Goal: Task Accomplishment & Management: Use online tool/utility

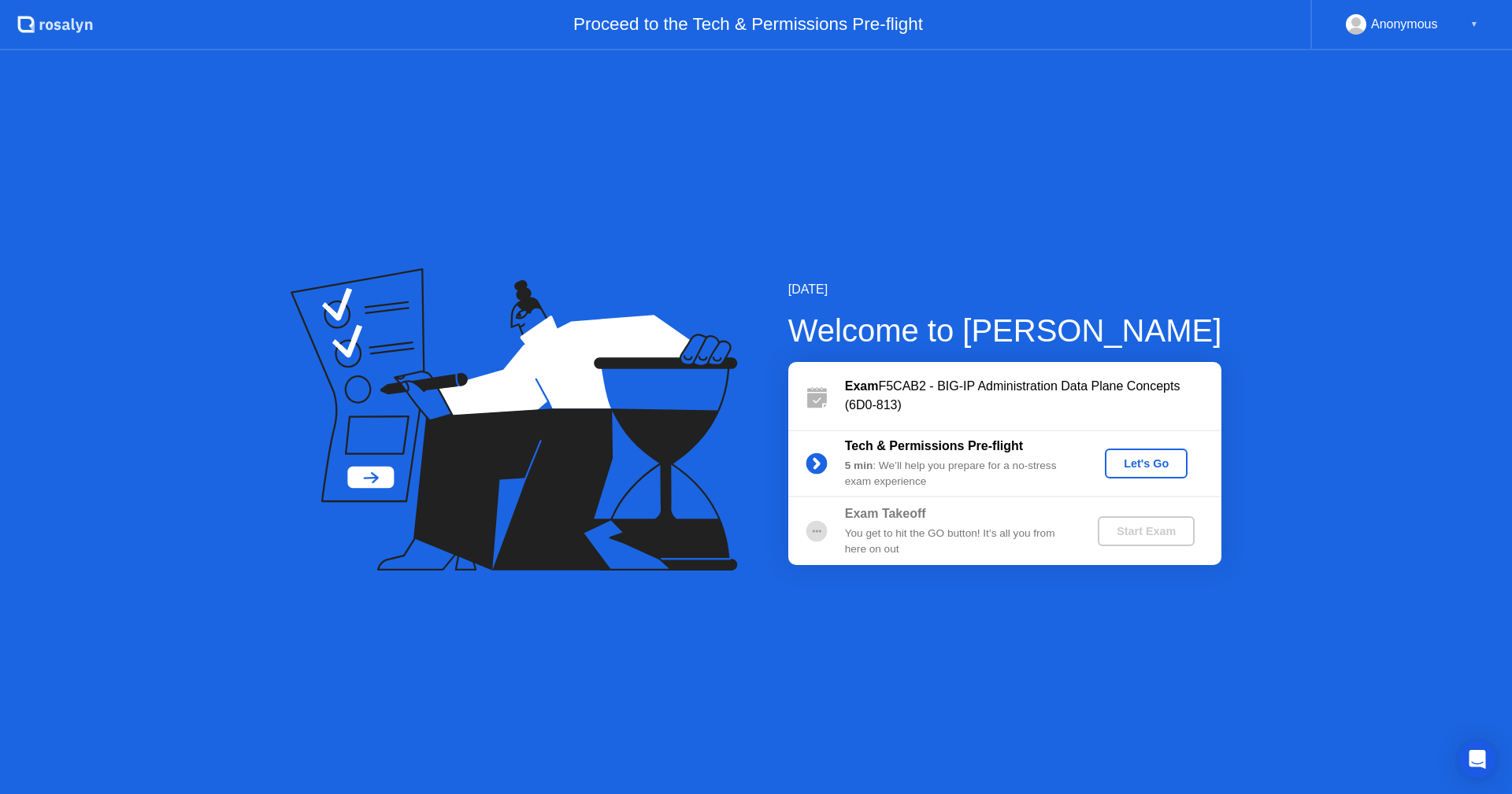
click at [1177, 457] on div "Let's Go" at bounding box center [1146, 463] width 70 height 12
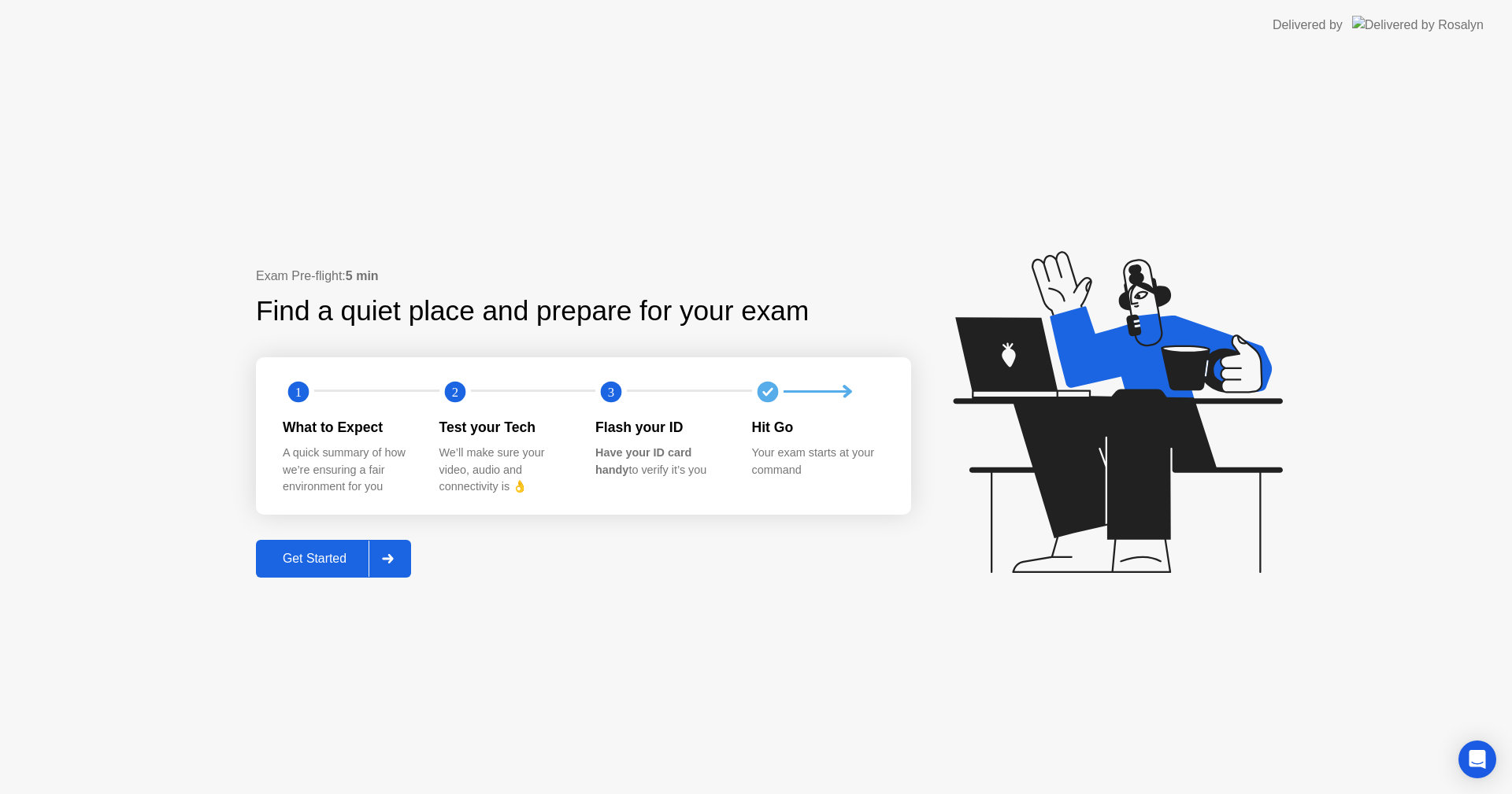
click at [343, 560] on div "Get Started" at bounding box center [315, 559] width 108 height 14
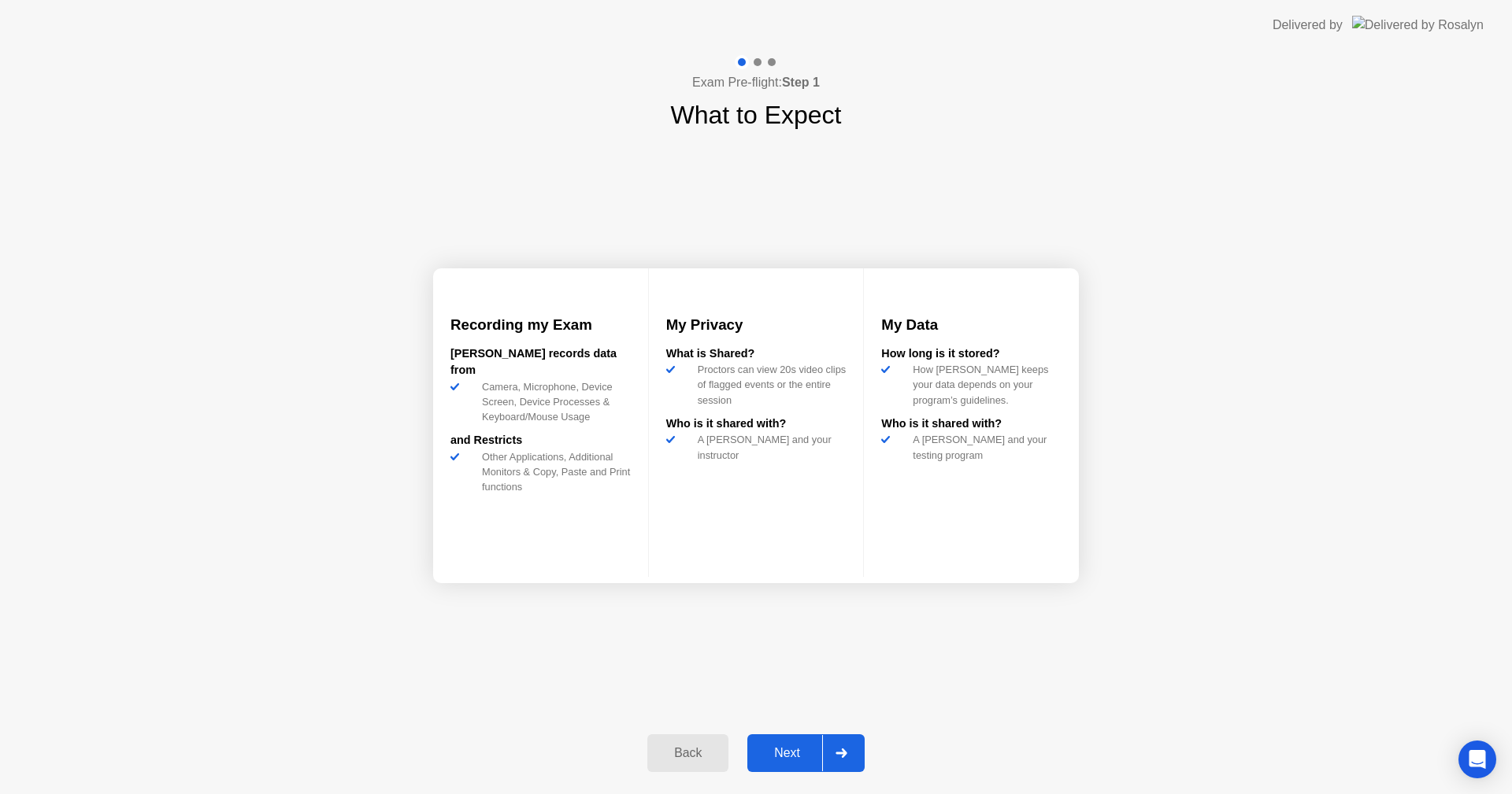
click at [781, 755] on div "Next" at bounding box center [787, 753] width 70 height 14
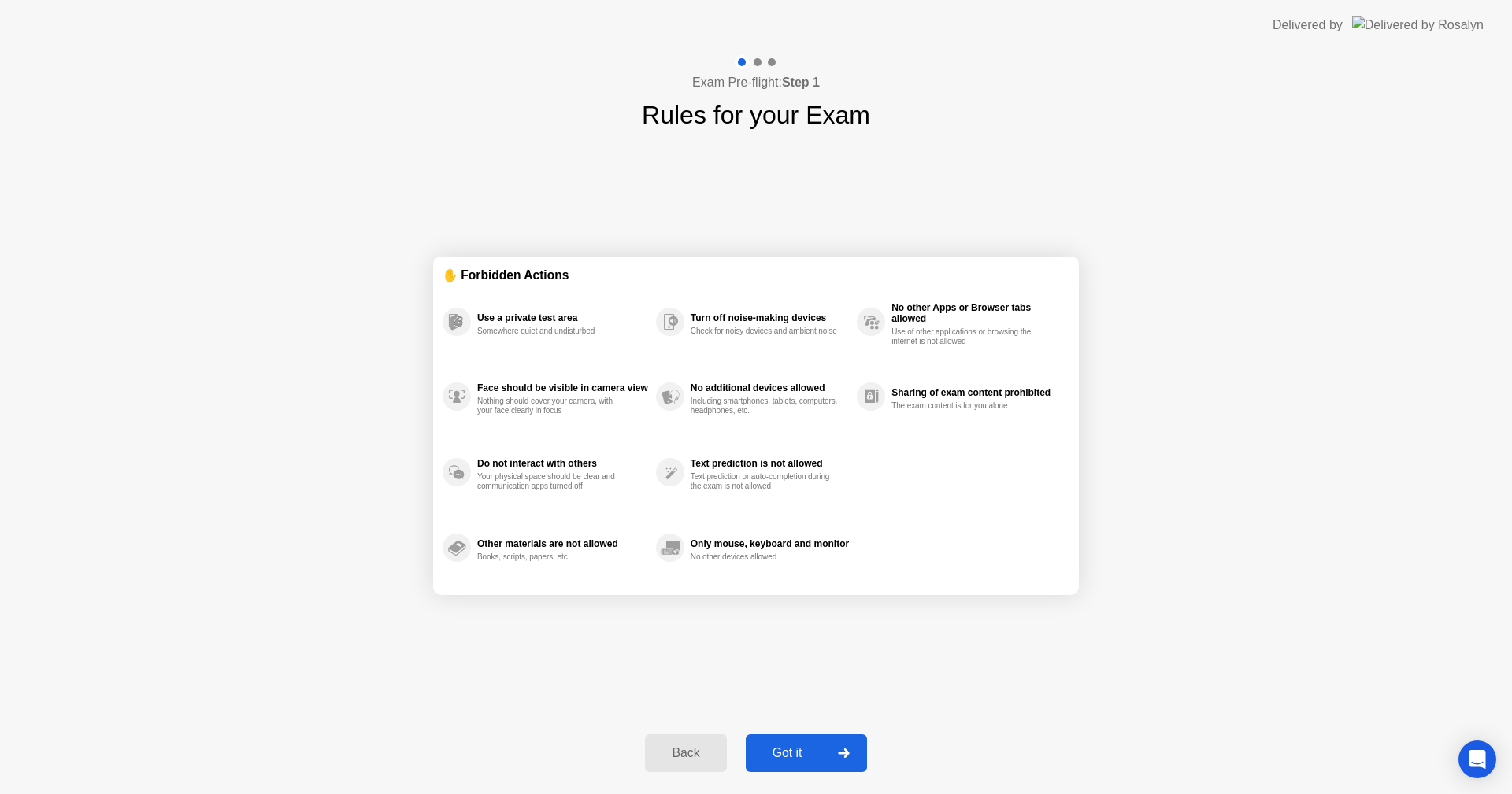
click at [782, 755] on div "Got it" at bounding box center [787, 753] width 74 height 14
select select "Available cameras"
select select "Available speakers"
select select "Available microphones"
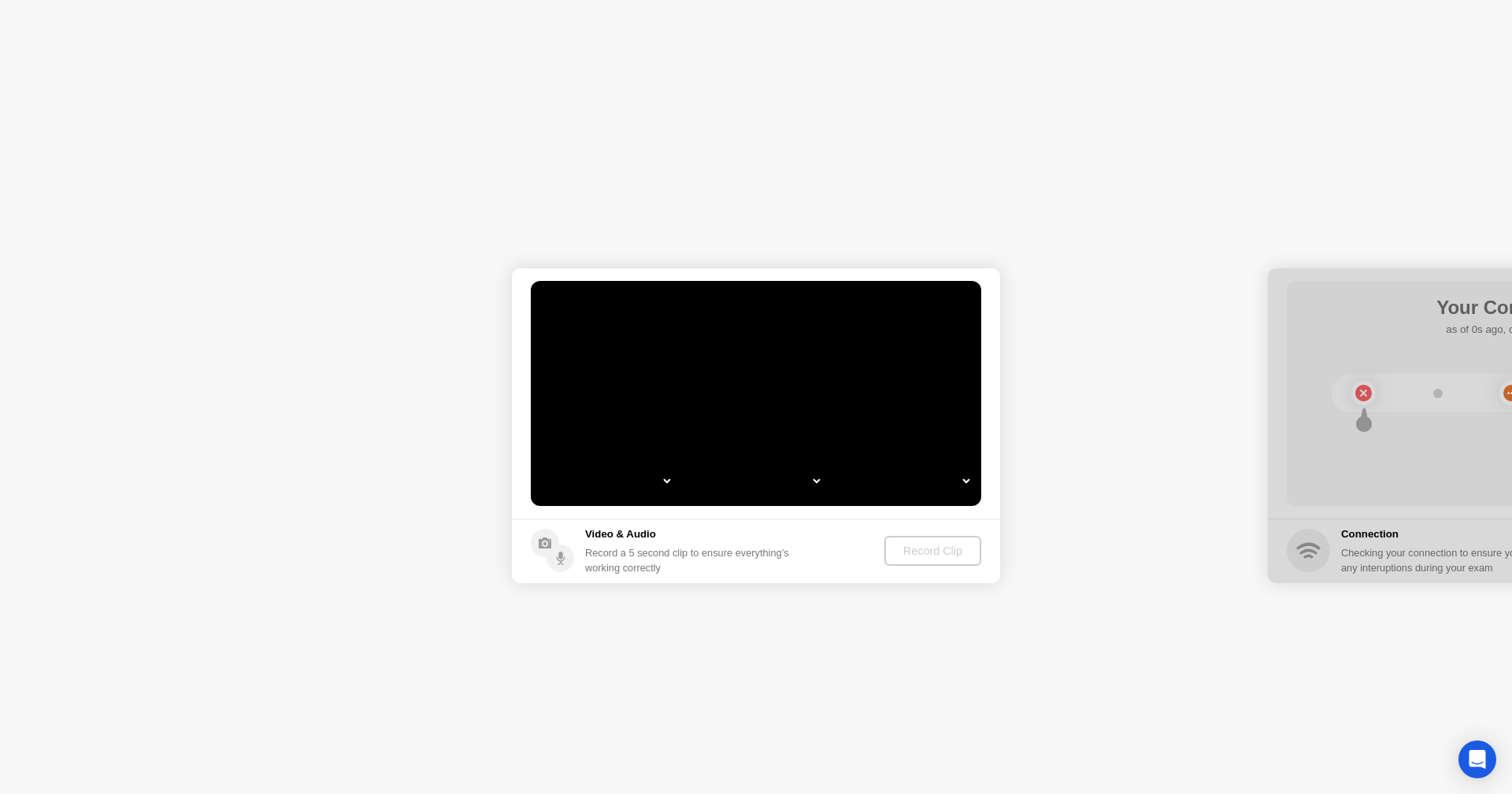
select select "*"
select select "**********"
select select "*******"
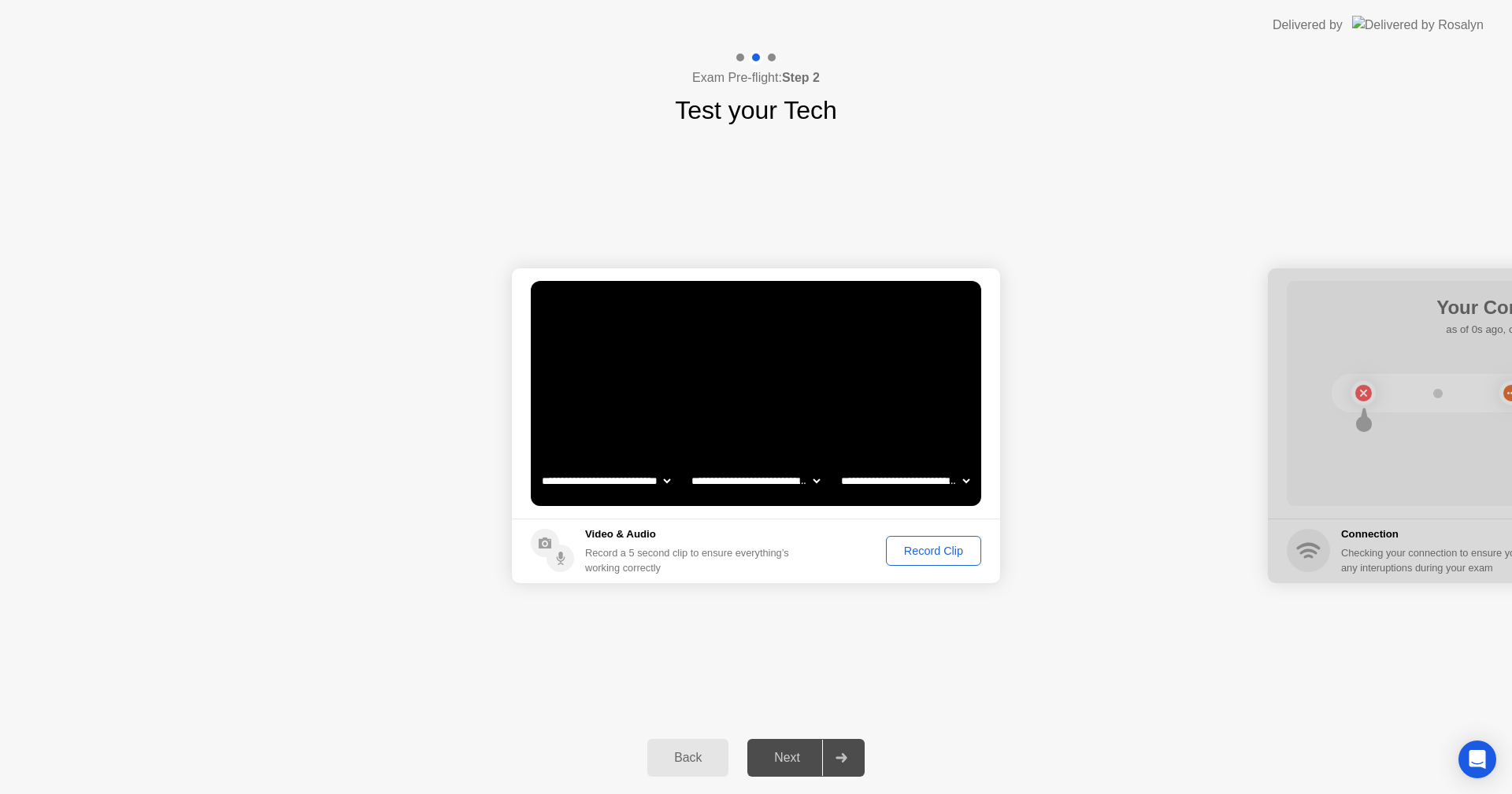
click at [805, 479] on select "**********" at bounding box center [755, 481] width 135 height 31
click at [957, 478] on select "**********" at bounding box center [905, 481] width 135 height 31
select select "**********"
click at [838, 465] on select "**********" at bounding box center [905, 481] width 135 height 31
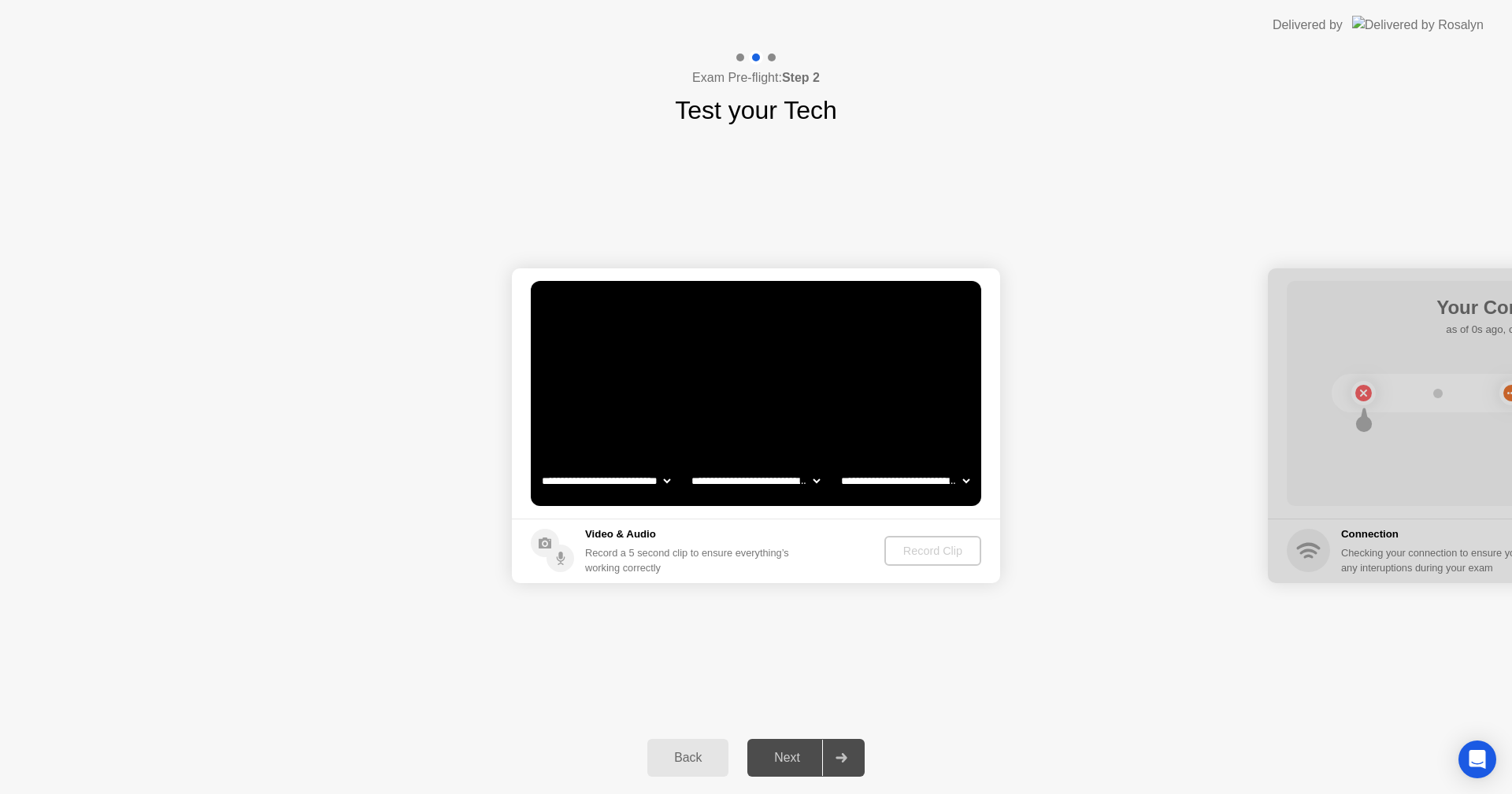
click at [927, 545] on div "Record Clip" at bounding box center [933, 551] width 84 height 12
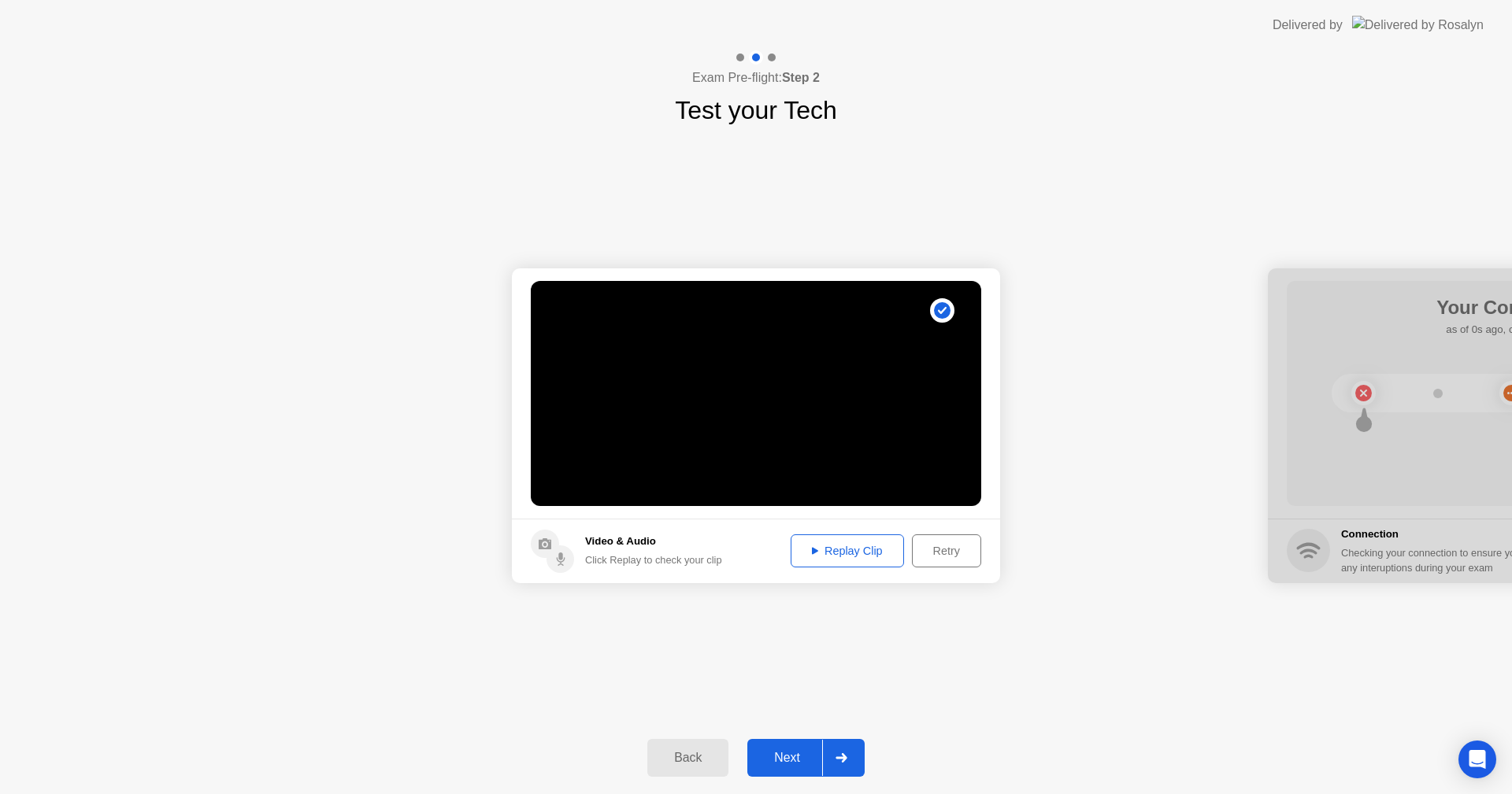
click at [841, 545] on div "Replay Clip" at bounding box center [847, 551] width 103 height 12
click at [786, 753] on div "Next" at bounding box center [787, 758] width 70 height 14
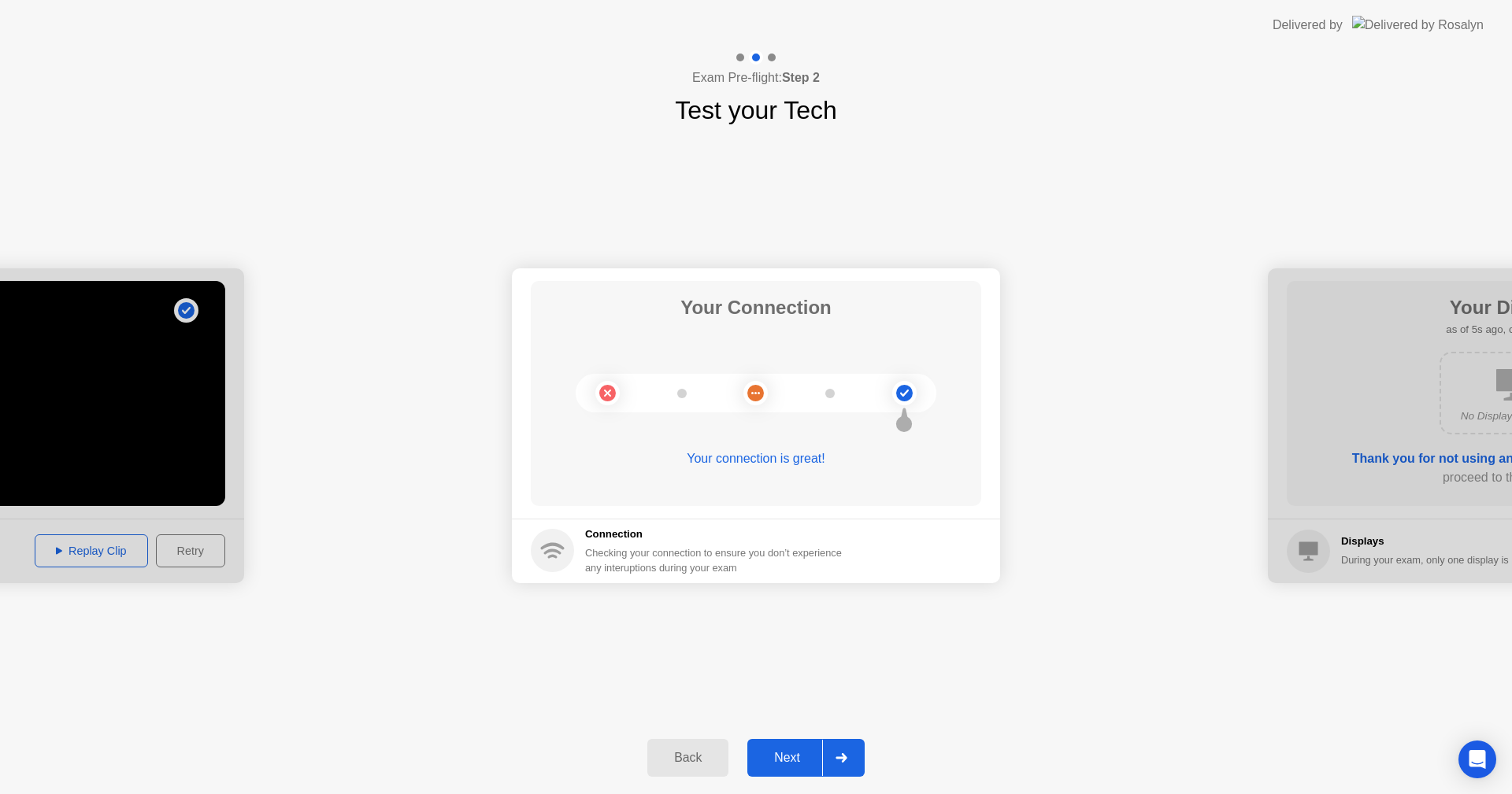
click at [785, 753] on div "Next" at bounding box center [787, 758] width 70 height 14
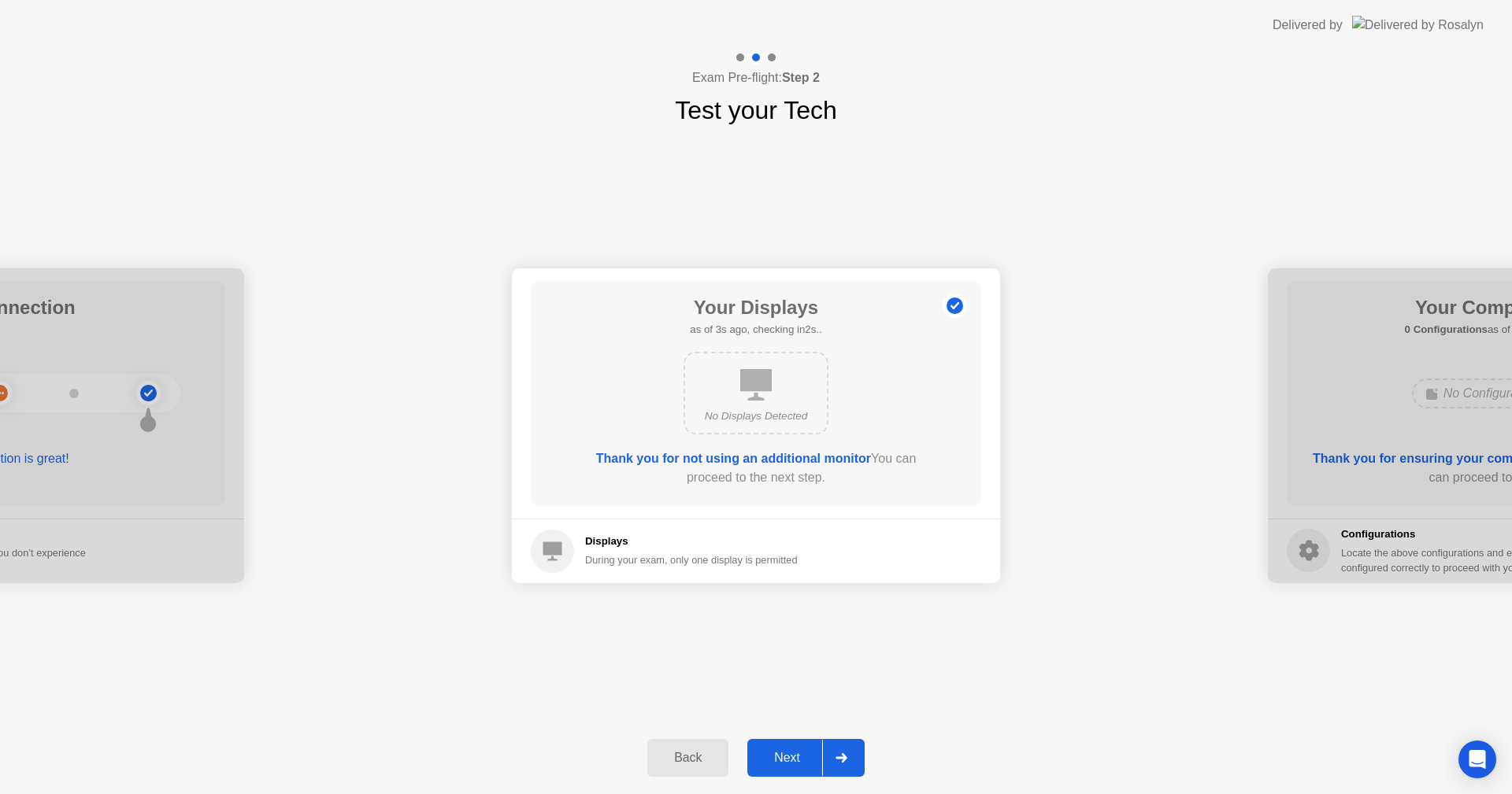
click at [783, 756] on div "Next" at bounding box center [787, 758] width 70 height 14
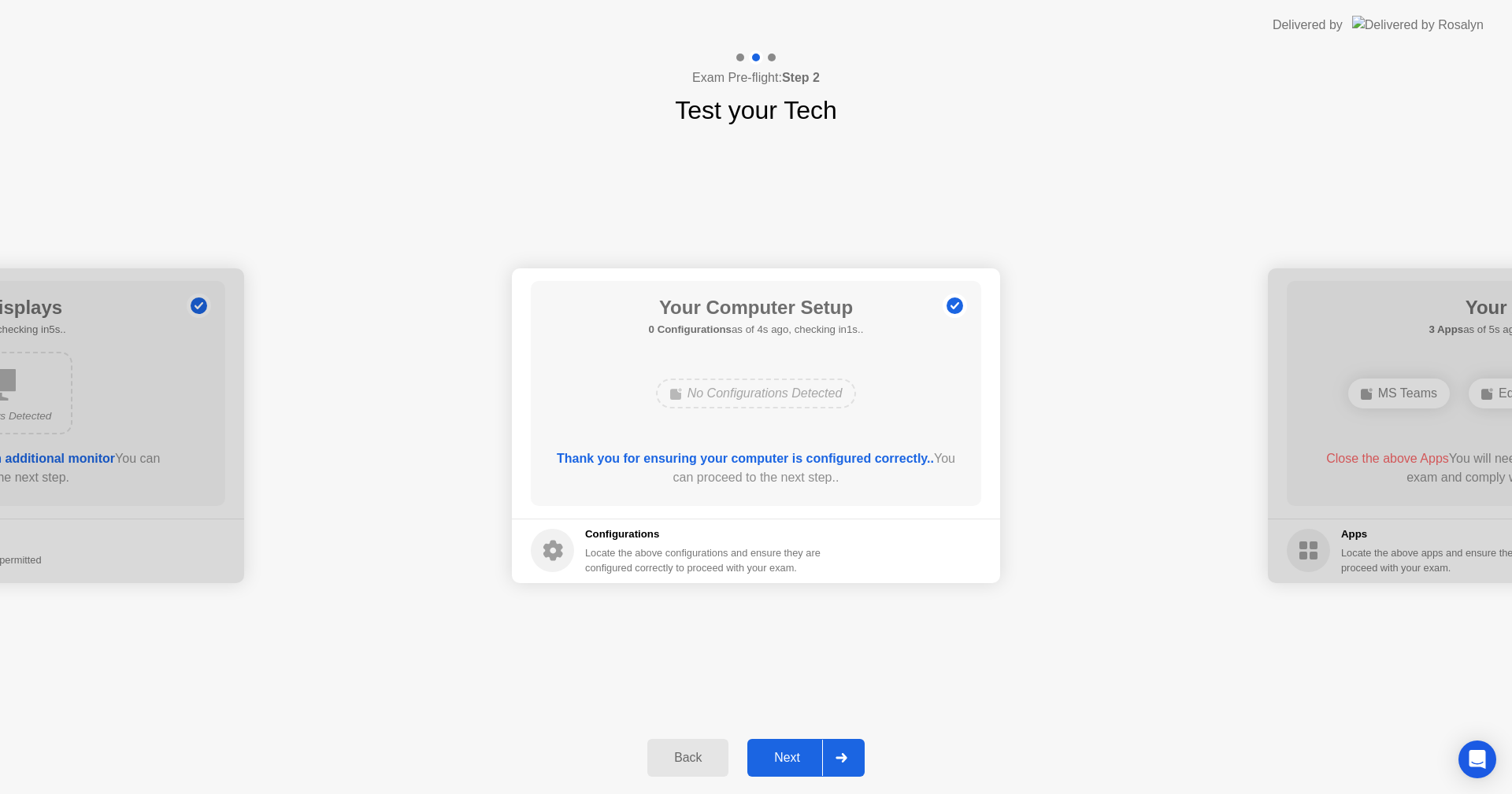
click at [782, 753] on div "Next" at bounding box center [787, 758] width 70 height 14
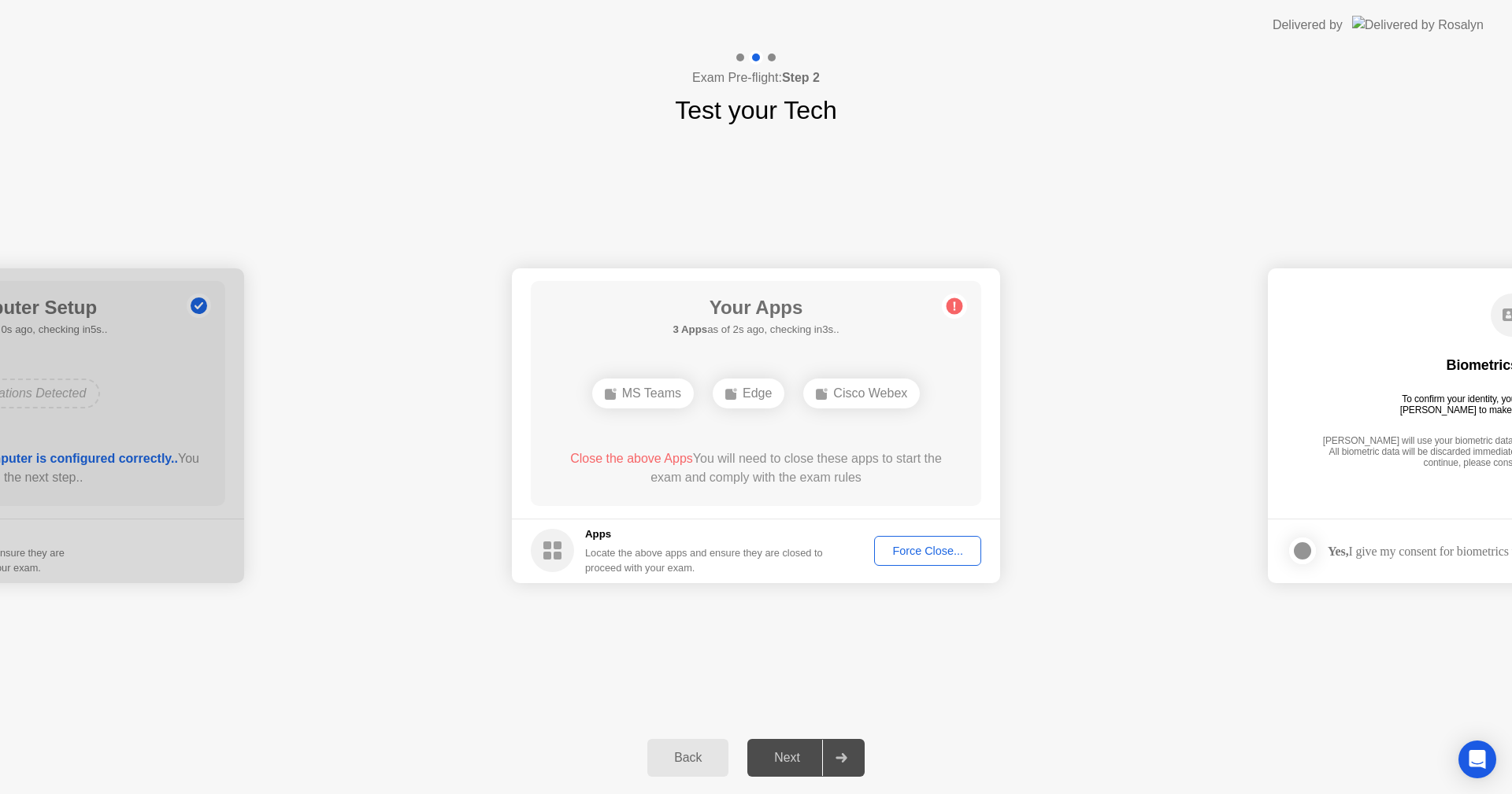
click at [901, 557] on div "Force Close..." at bounding box center [927, 551] width 96 height 12
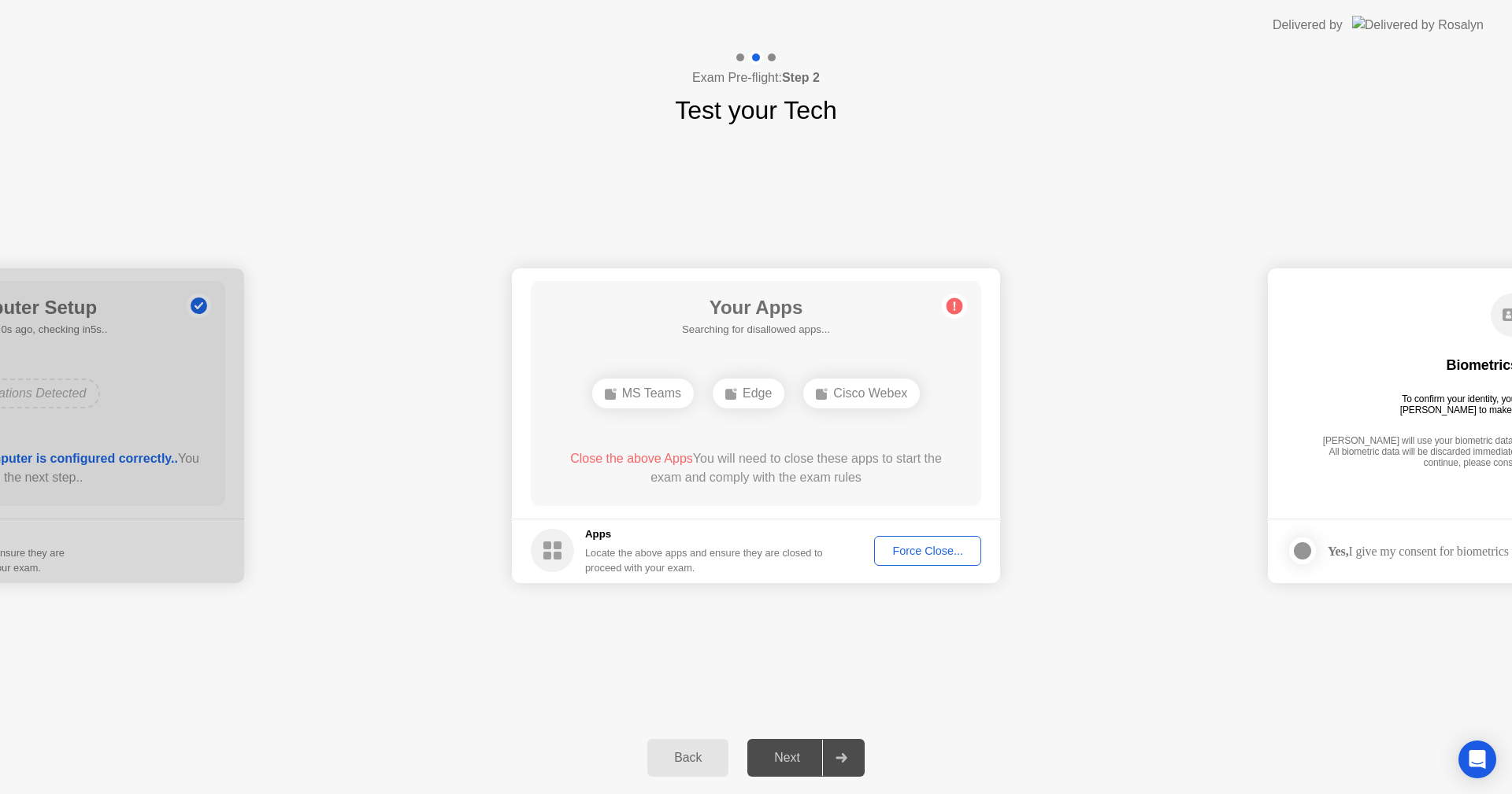
click at [795, 760] on div "Next" at bounding box center [787, 758] width 70 height 14
click at [945, 557] on div "Force Close..." at bounding box center [927, 551] width 96 height 12
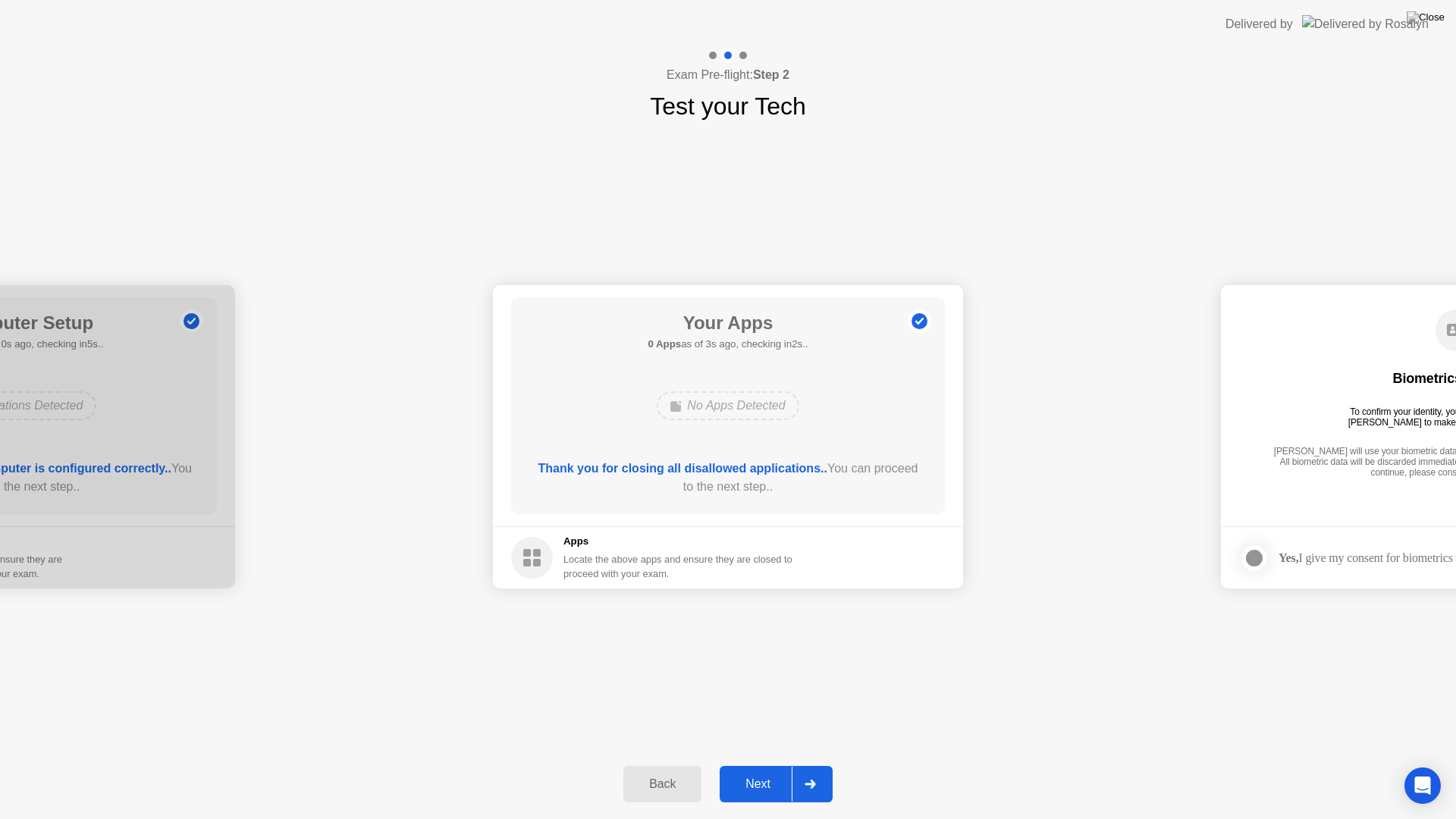
click at [761, 764] on div "Next" at bounding box center [758, 784] width 68 height 14
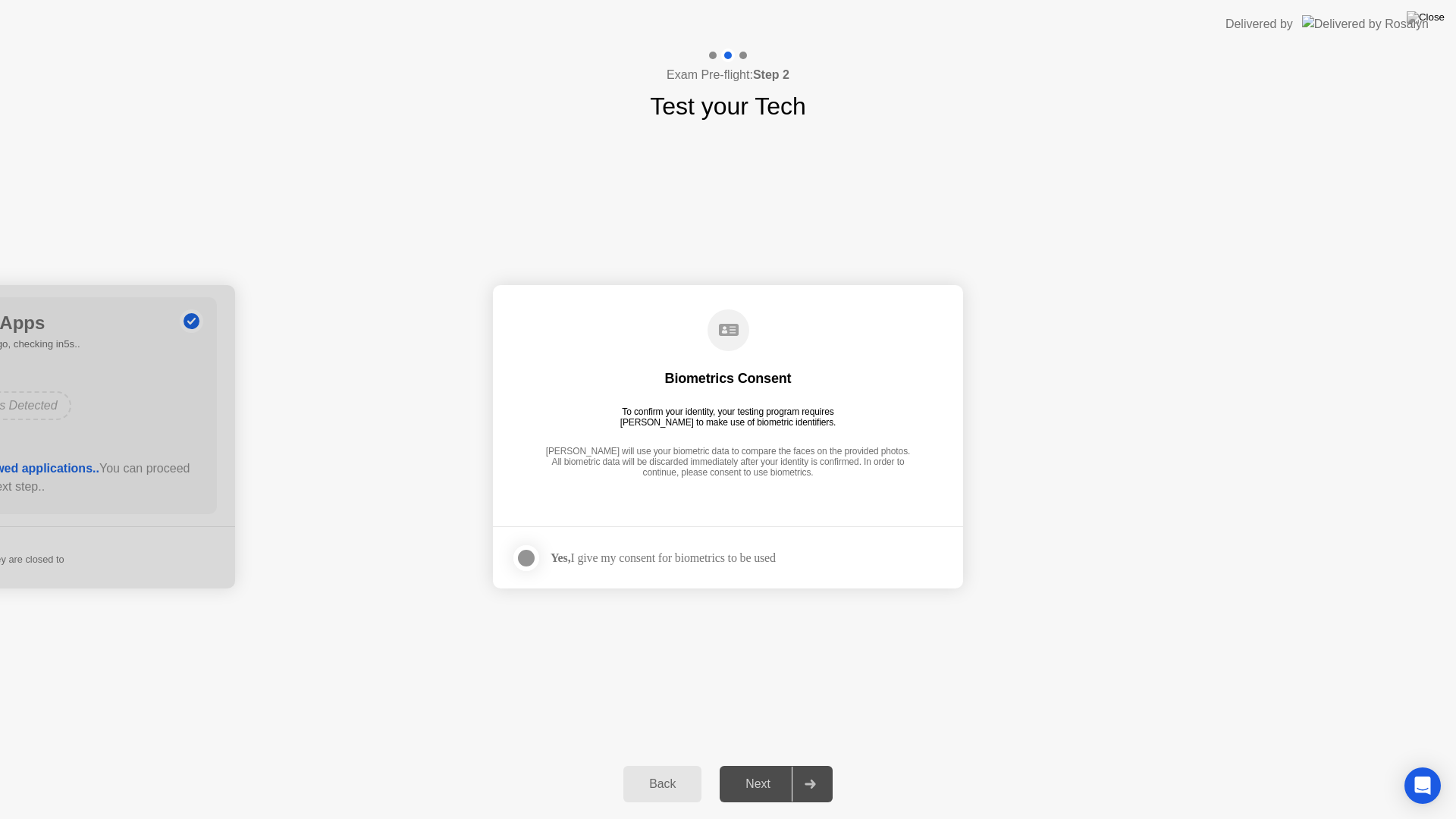
click at [528, 556] on div at bounding box center [526, 557] width 18 height 18
click at [754, 764] on div "Next" at bounding box center [758, 784] width 68 height 14
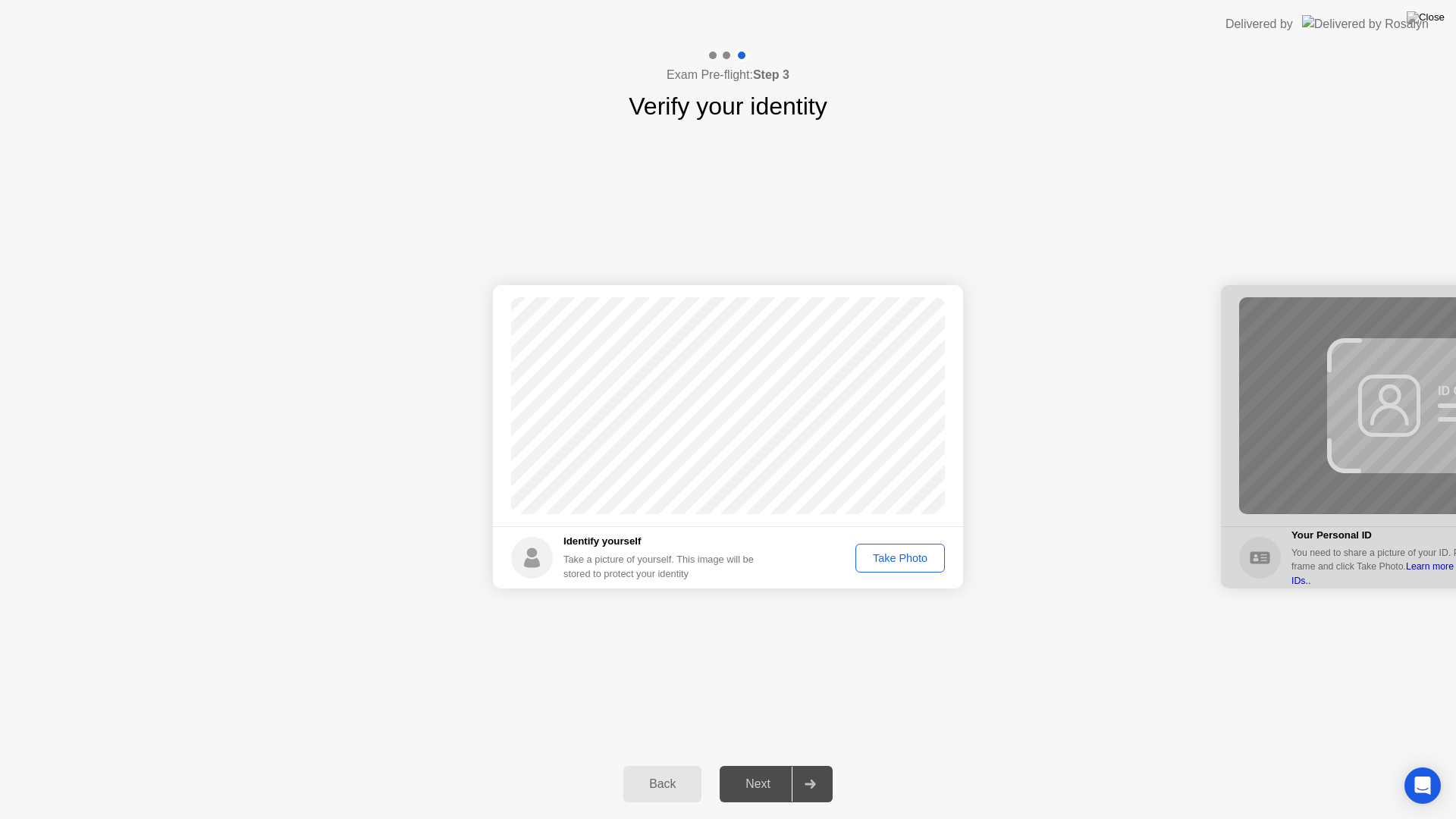
click at [903, 559] on div "Take Photo" at bounding box center [899, 557] width 79 height 12
click at [760, 764] on div "Next" at bounding box center [758, 784] width 68 height 14
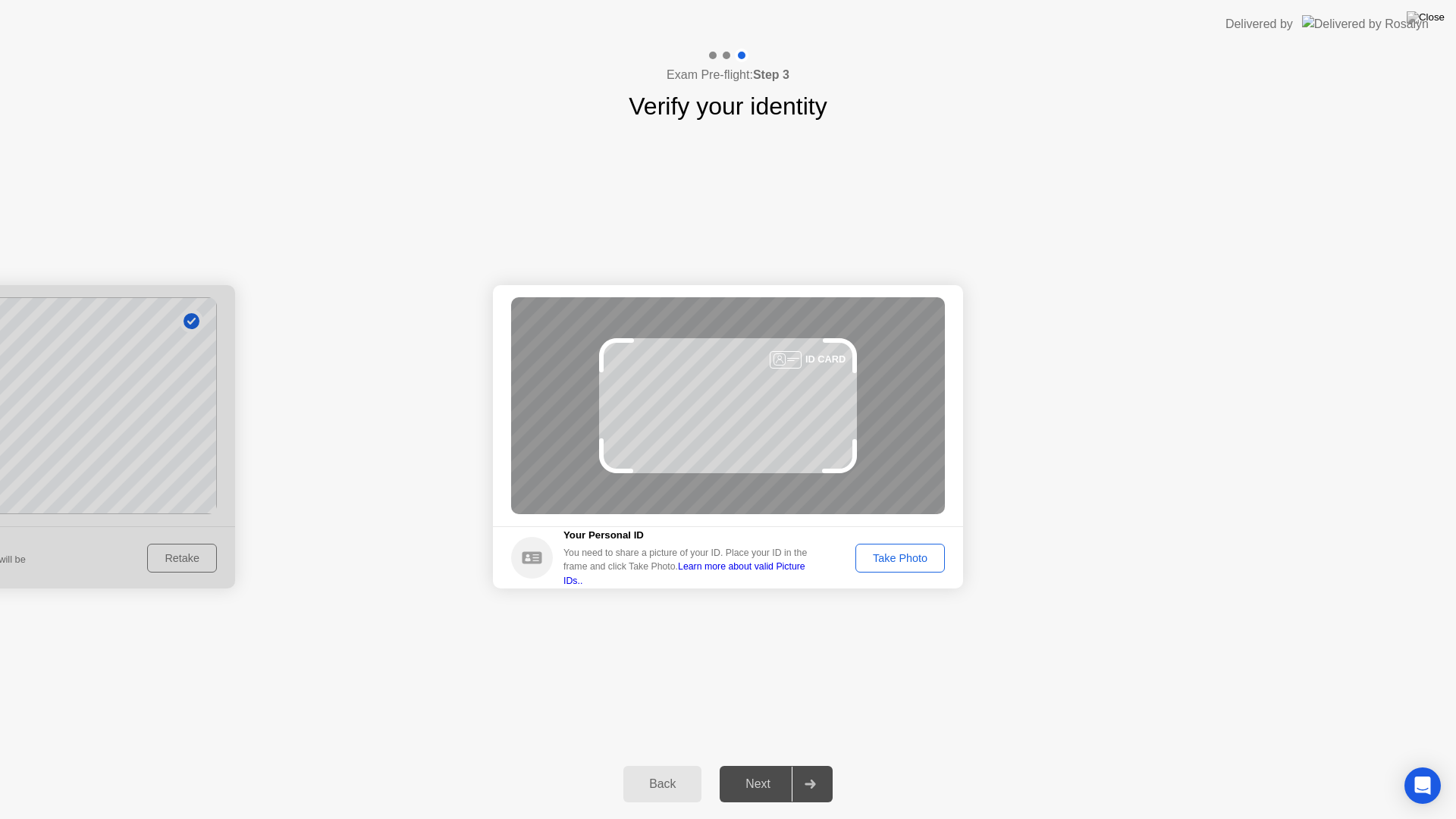
click at [886, 563] on div "Take Photo" at bounding box center [899, 557] width 79 height 12
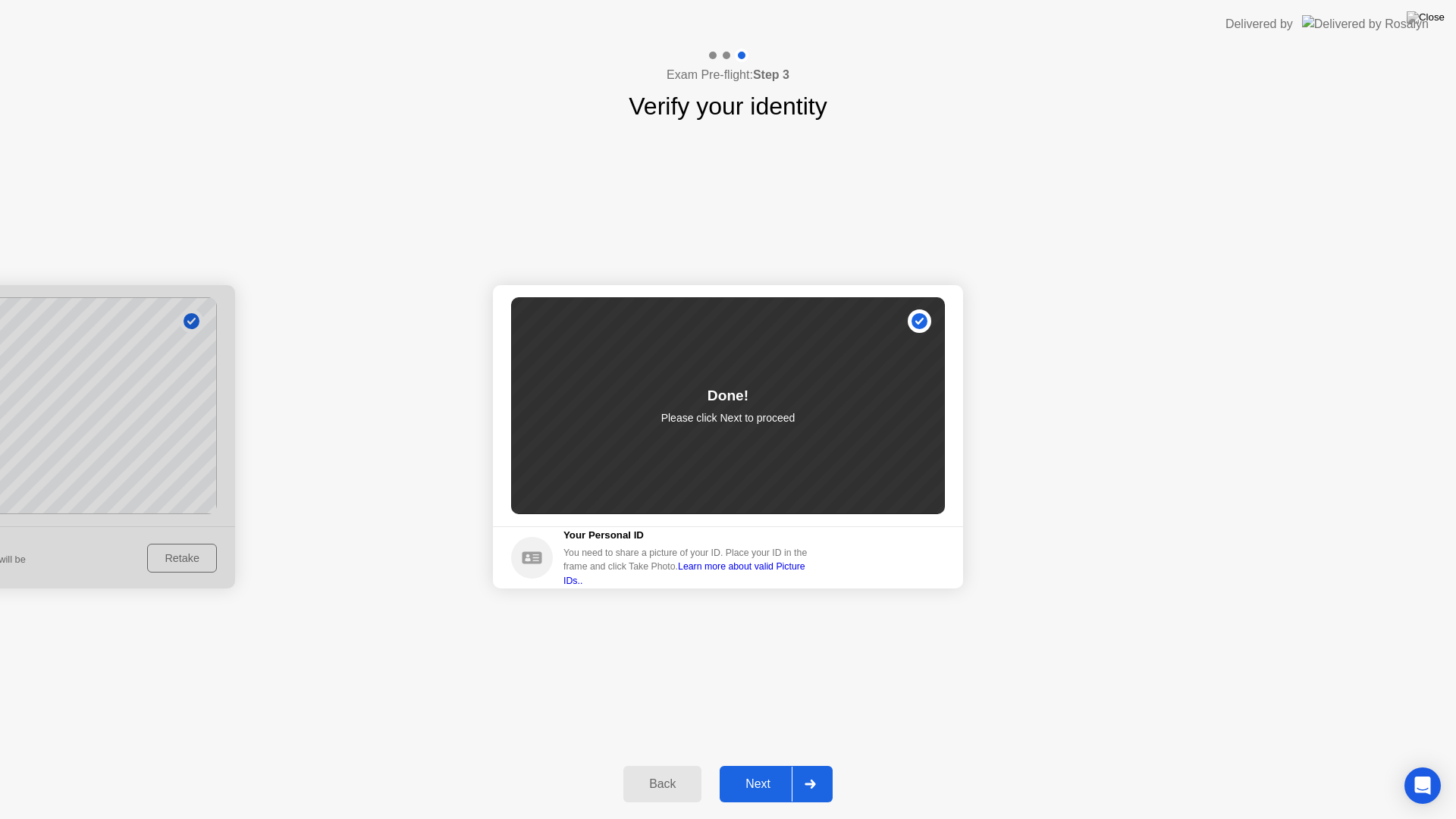
click at [756, 764] on button "Next" at bounding box center [776, 784] width 113 height 37
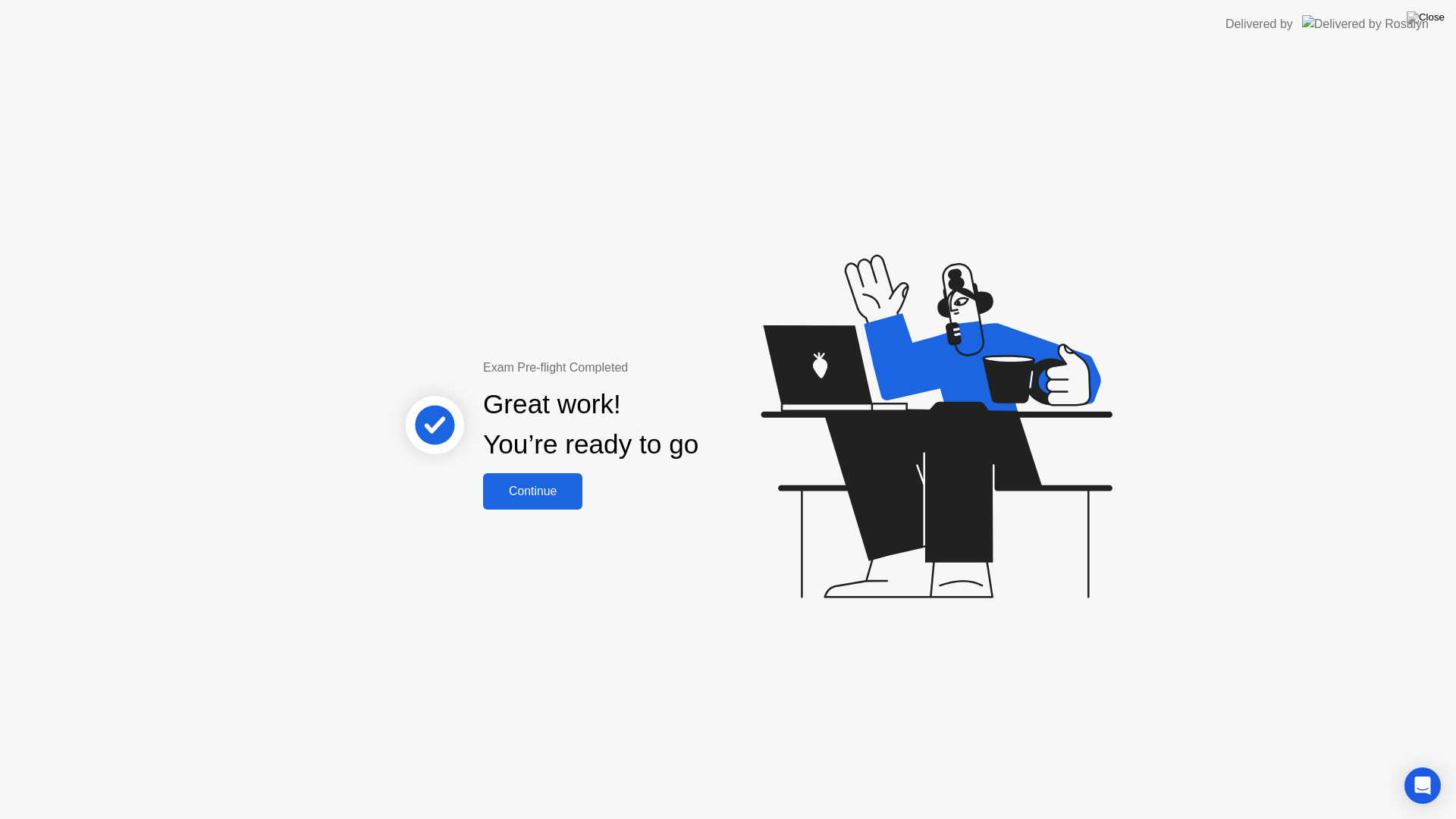
click at [559, 481] on button "Continue" at bounding box center [533, 491] width 100 height 37
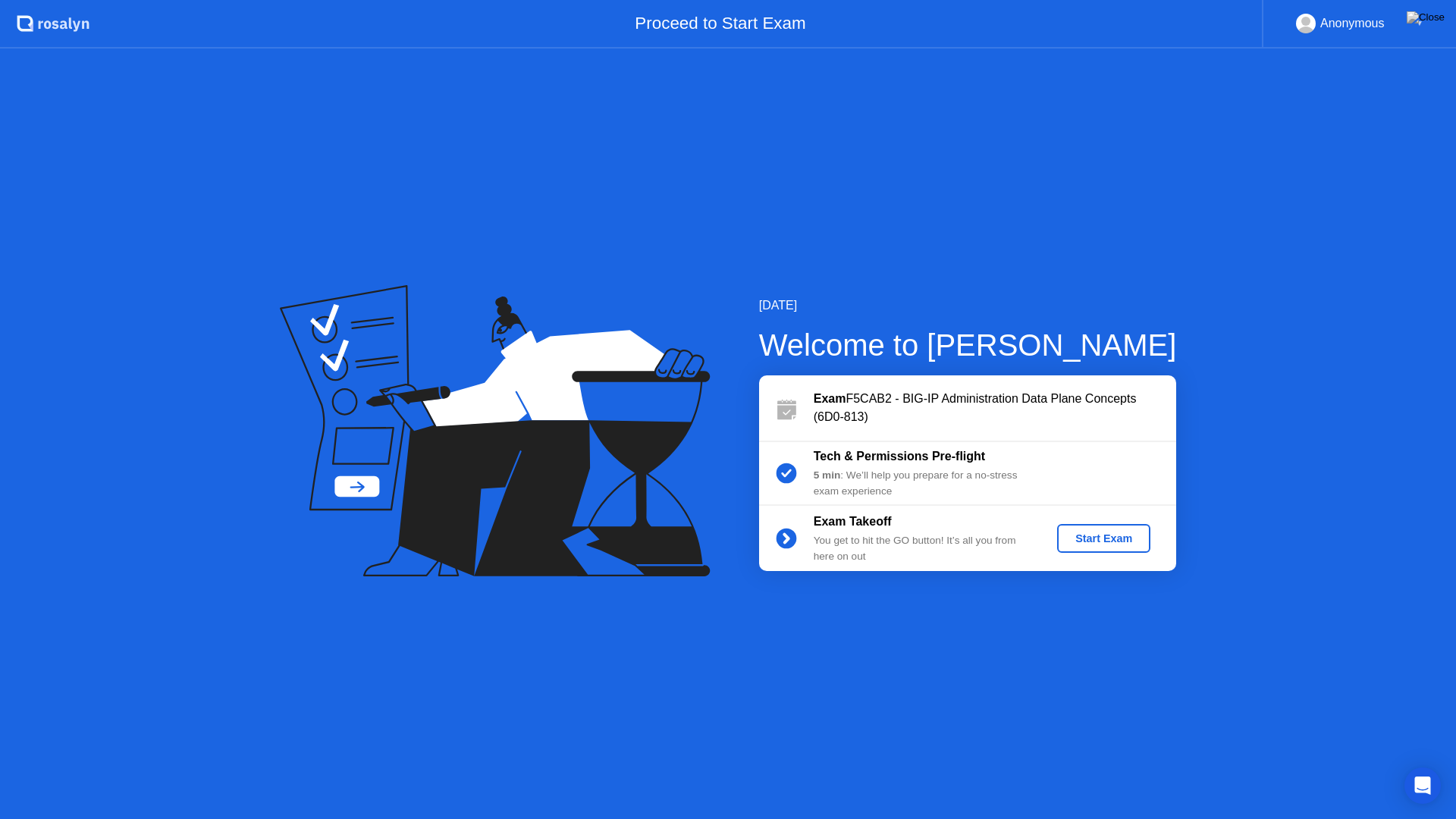
click at [1100, 536] on div "Start Exam" at bounding box center [1104, 538] width 81 height 12
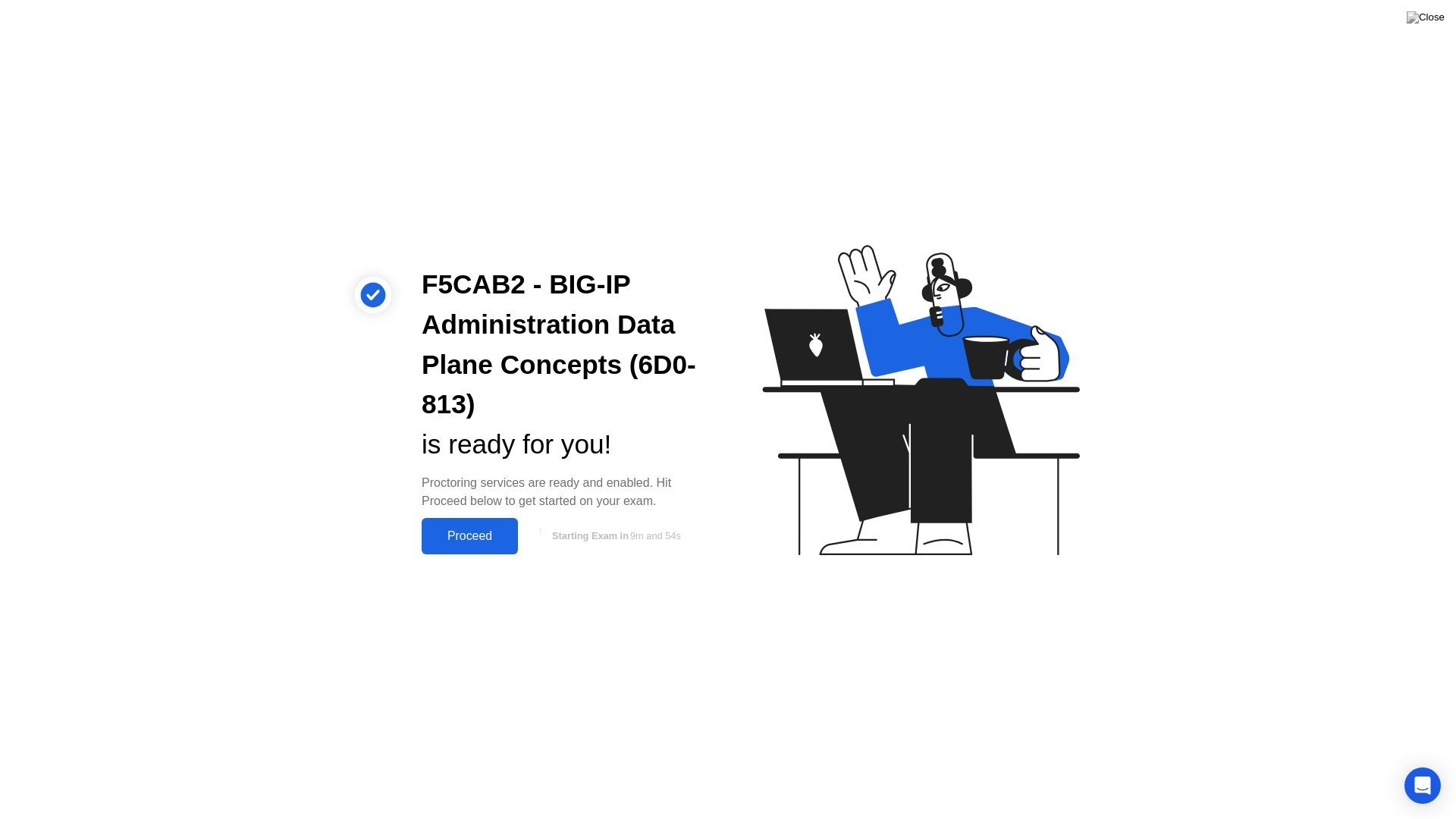
click at [497, 534] on div "Proceed" at bounding box center [469, 536] width 87 height 14
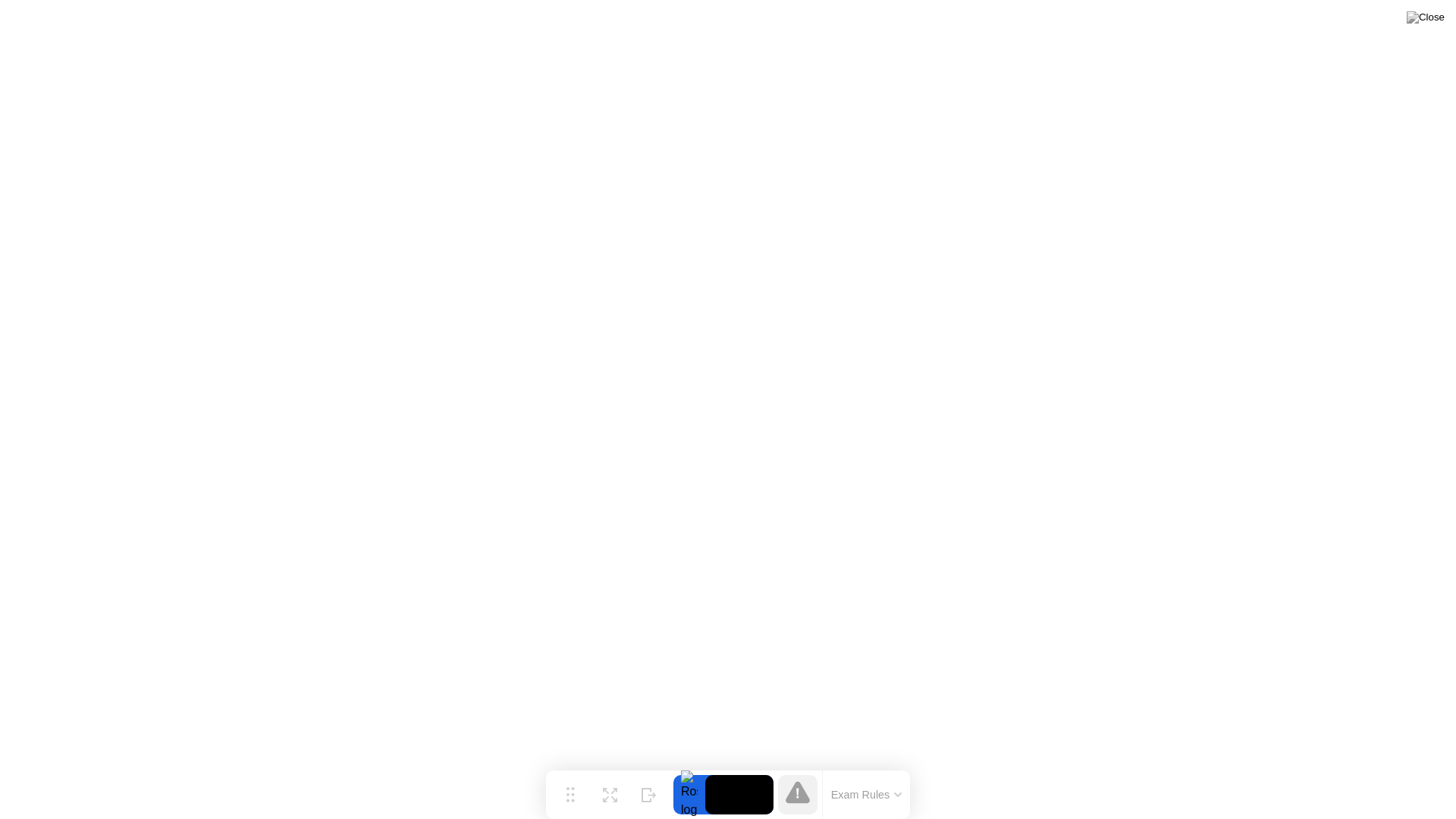
click at [855, 764] on button "Exam Rules" at bounding box center [866, 794] width 81 height 14
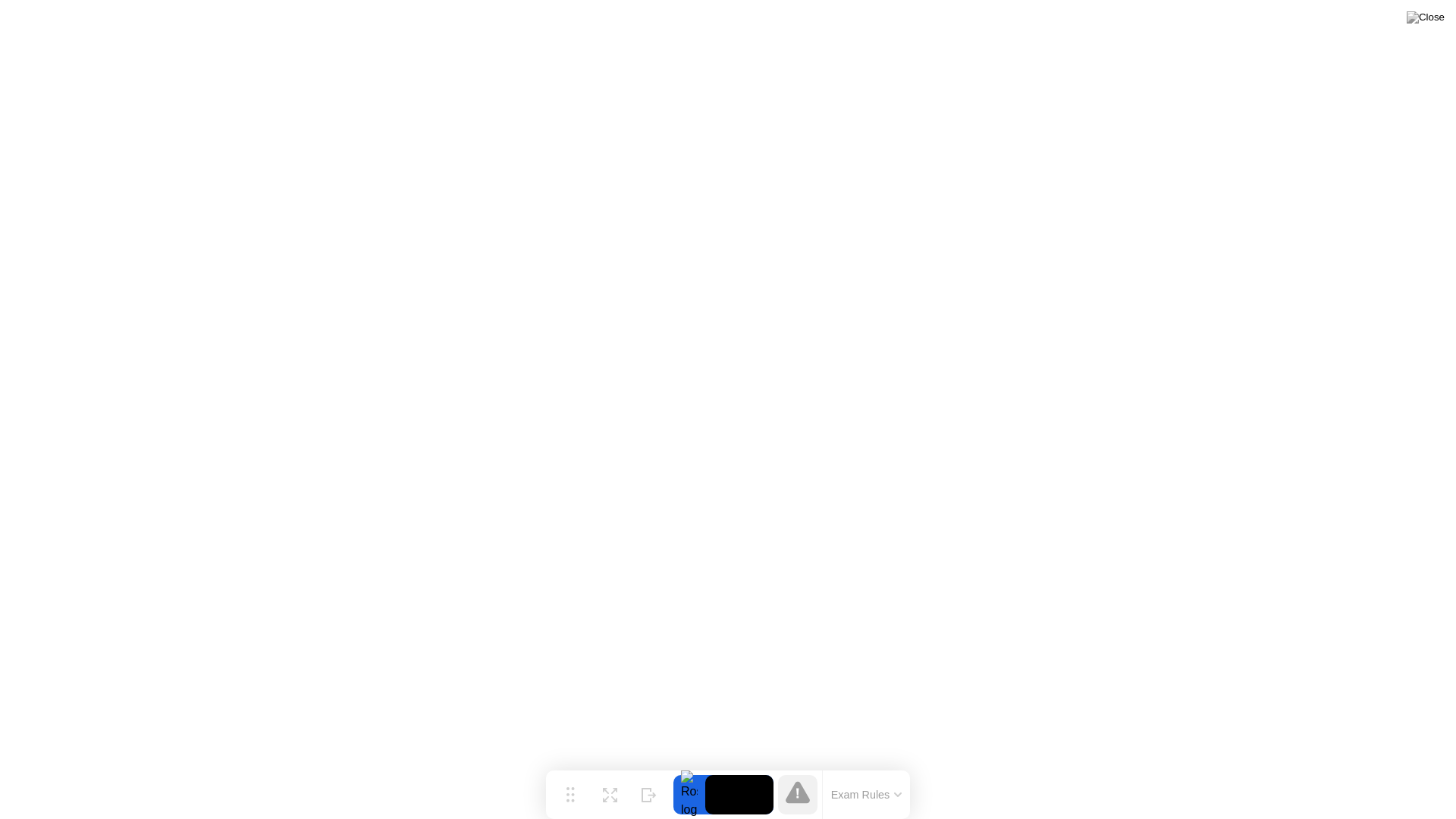
click at [892, 764] on button "Exam Rules" at bounding box center [866, 794] width 81 height 14
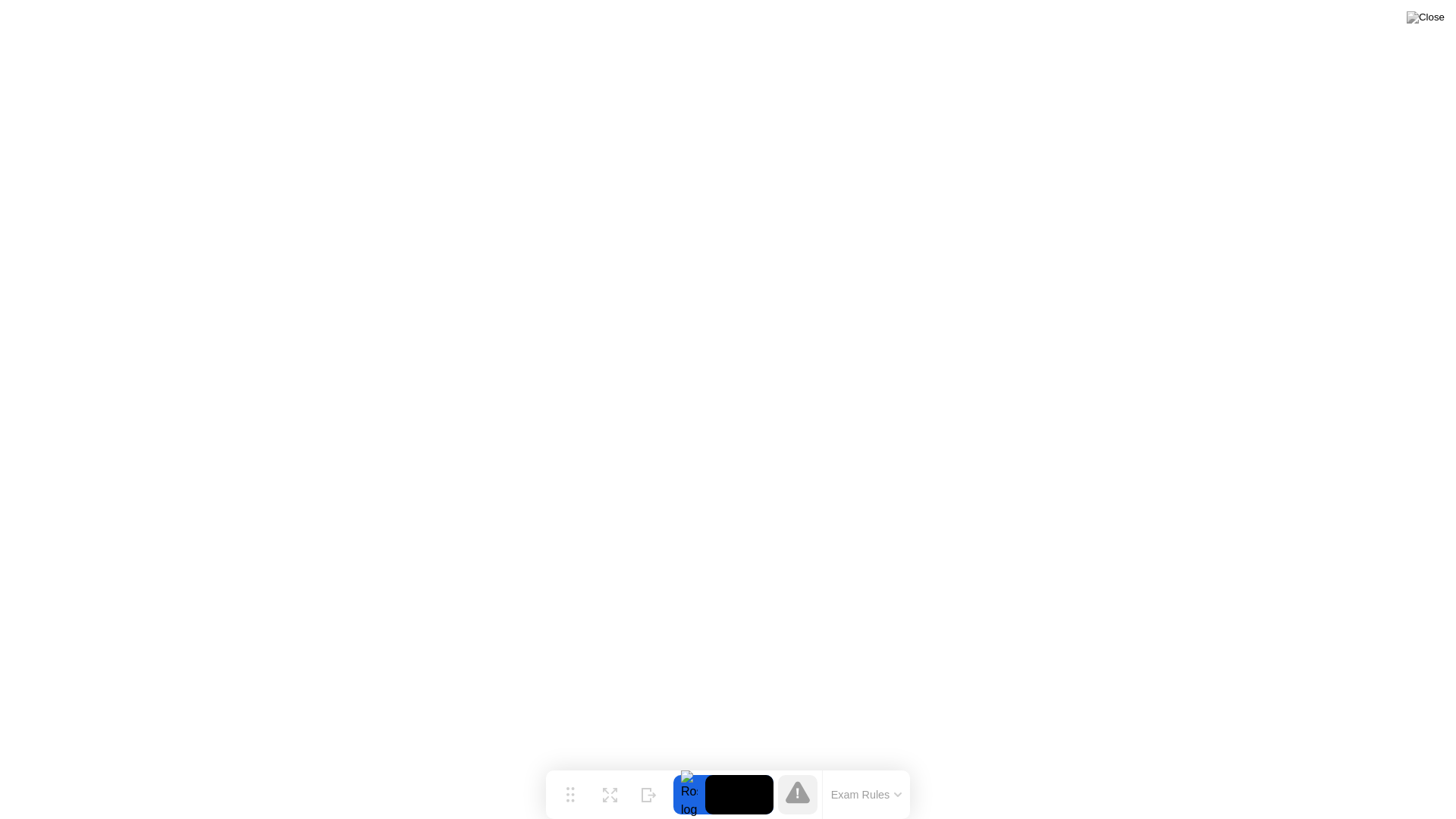
click at [806, 764] on icon at bounding box center [797, 792] width 24 height 24
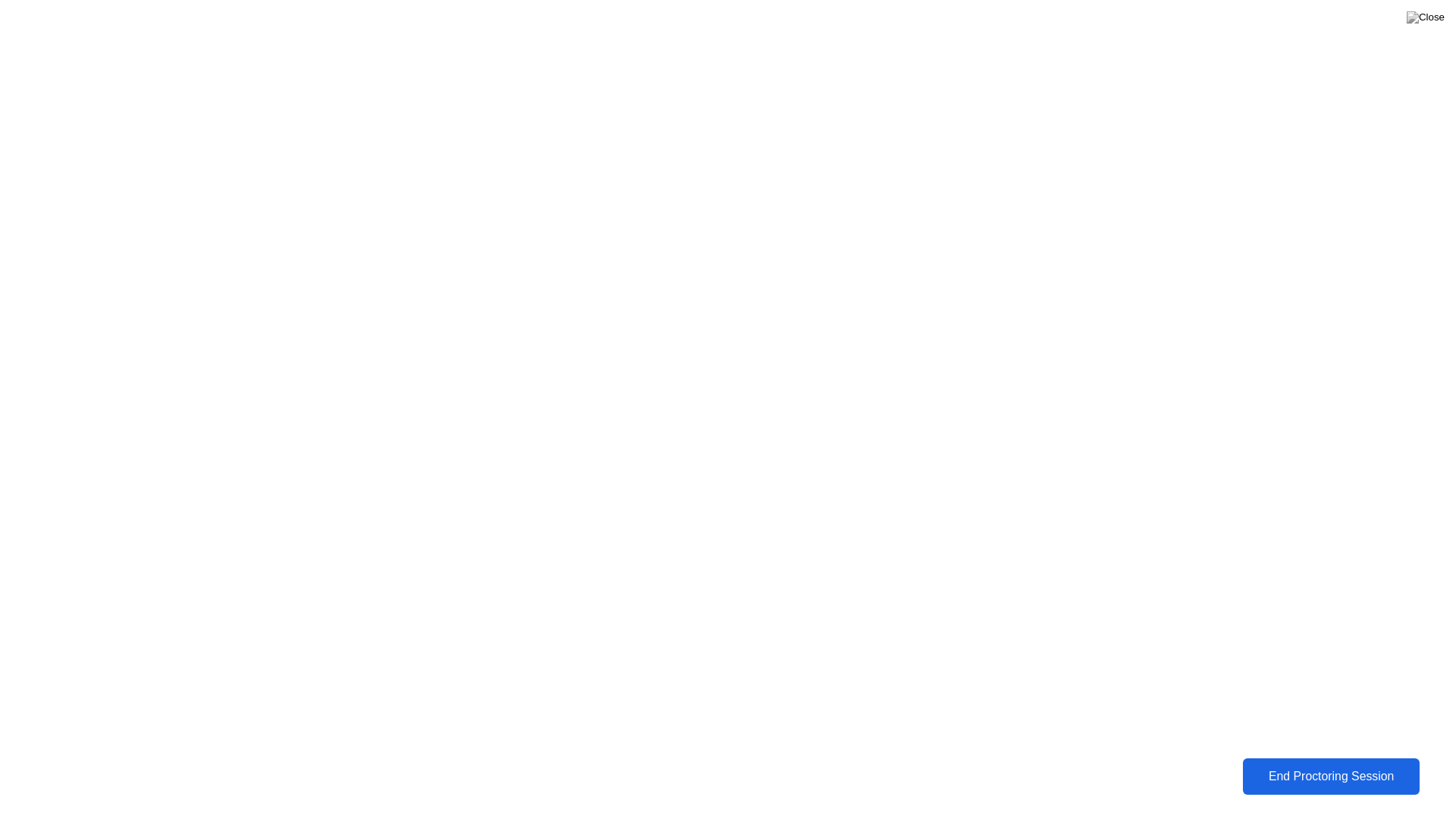
click at [1339, 764] on div "End Proctoring Session" at bounding box center [1330, 776] width 168 height 14
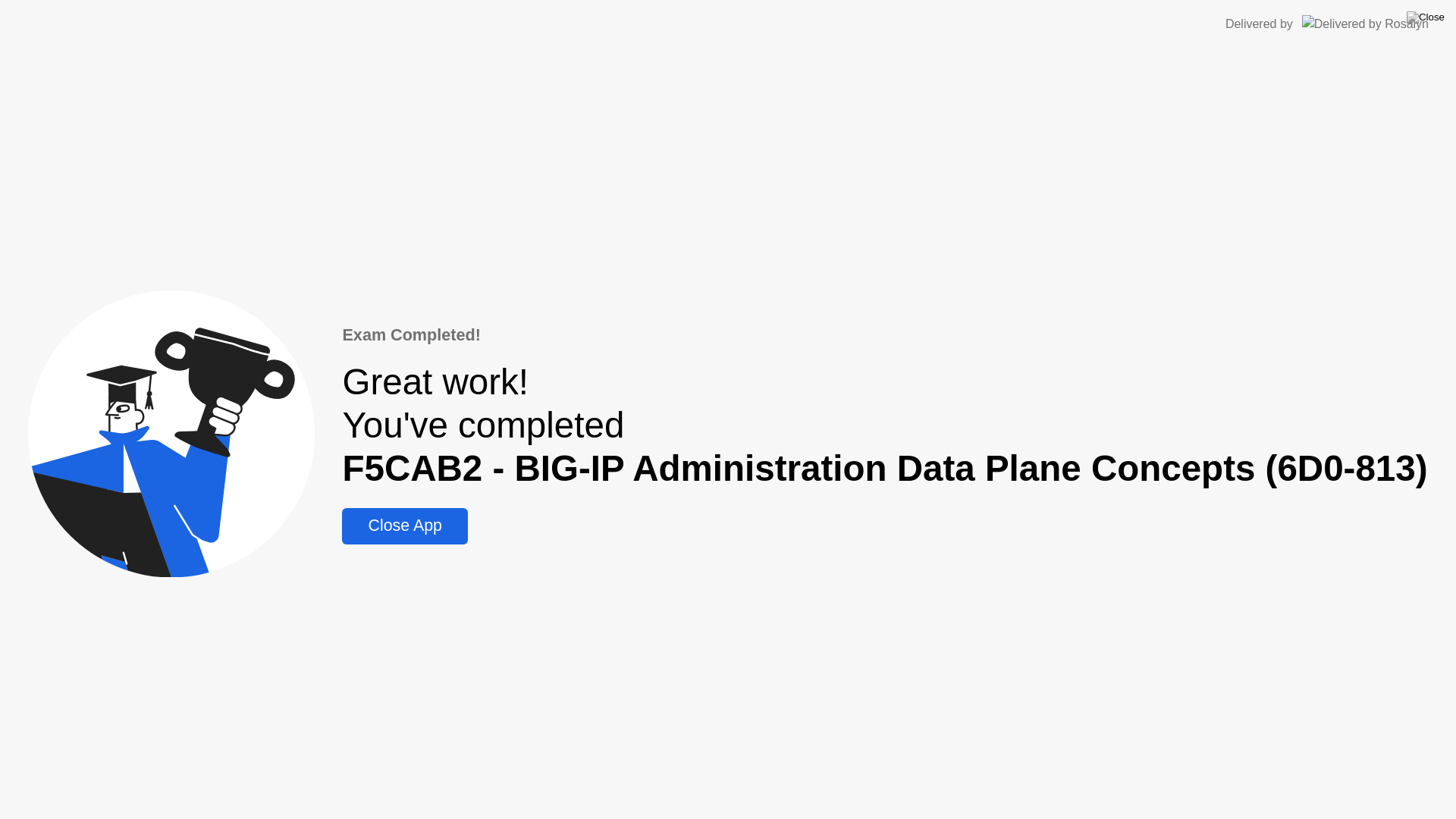
click at [435, 531] on div "Close App" at bounding box center [404, 526] width 116 height 19
